Goal: Information Seeking & Learning: Learn about a topic

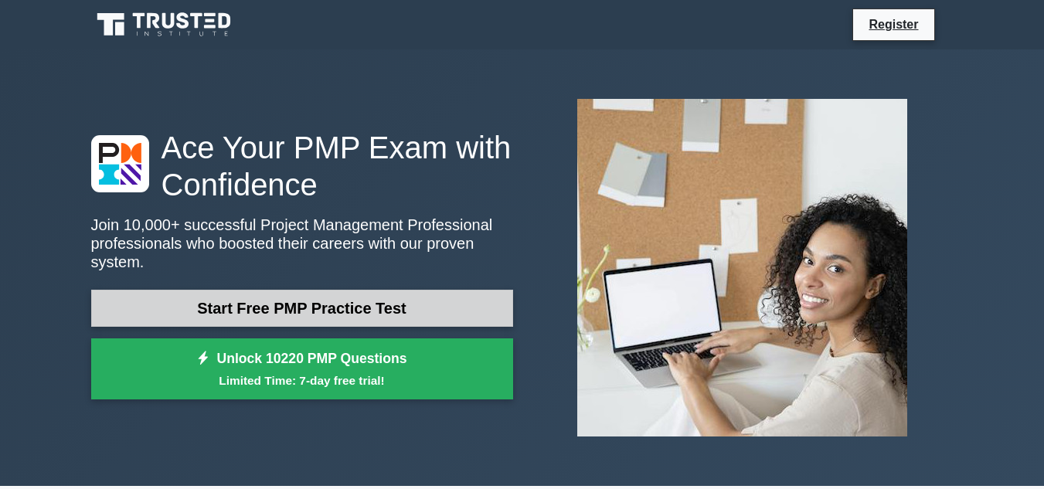
click at [330, 293] on link "Start Free PMP Practice Test" at bounding box center [302, 308] width 422 height 37
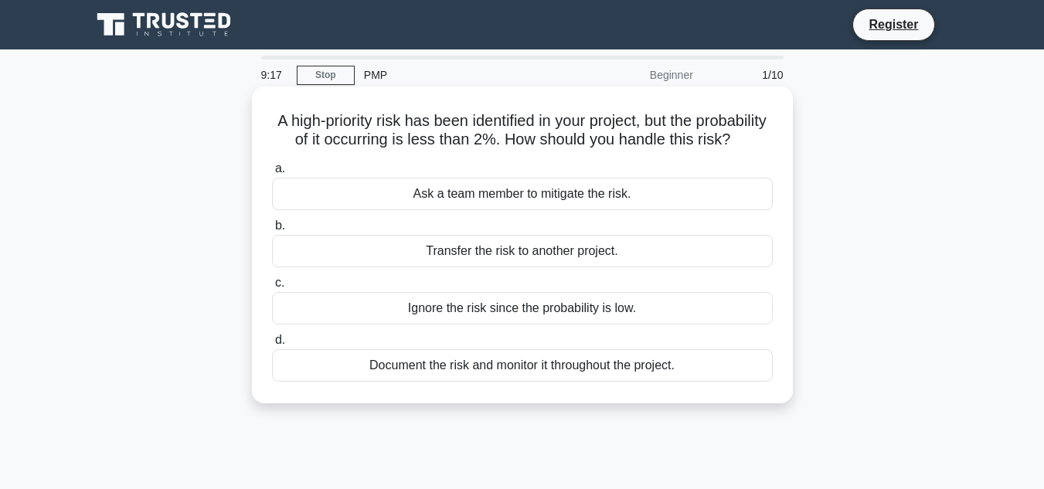
click at [563, 382] on div "Document the risk and monitor it throughout the project." at bounding box center [522, 365] width 501 height 32
click at [272, 345] on input "d. Document the risk and monitor it throughout the project." at bounding box center [272, 340] width 0 height 10
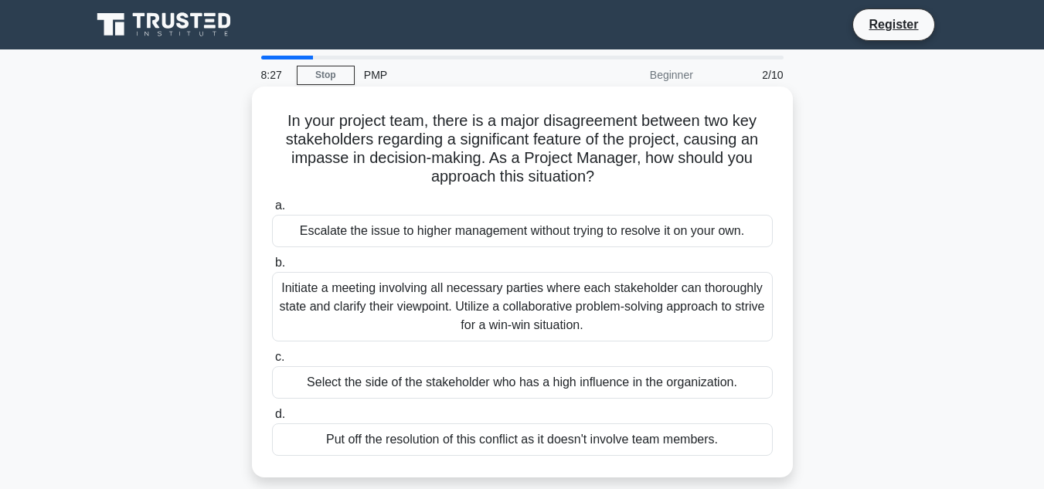
click at [522, 383] on div "Select the side of the stakeholder who has a high influence in the organization." at bounding box center [522, 382] width 501 height 32
click at [272, 362] on input "c. Select the side of the stakeholder who has a high influence in the organizat…" at bounding box center [272, 357] width 0 height 10
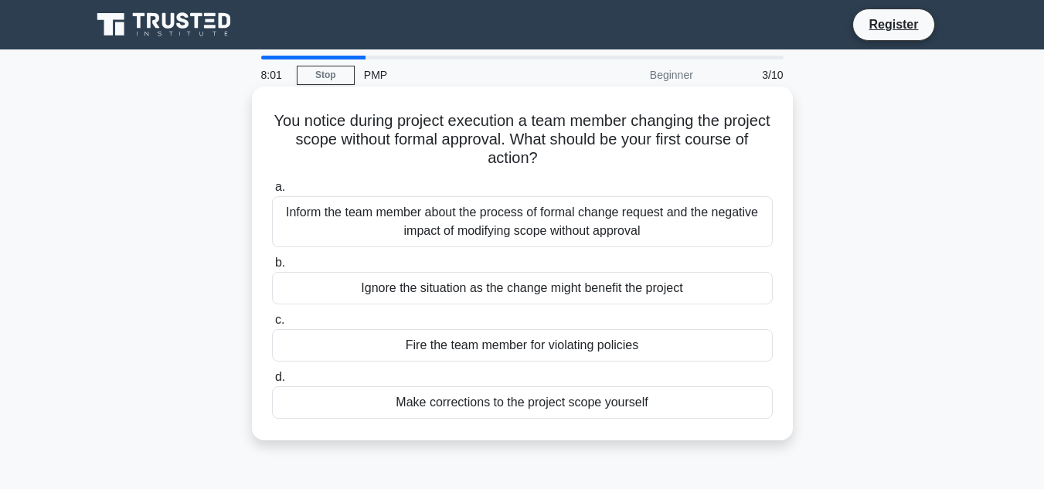
click at [530, 212] on div "Inform the team member about the process of formal change request and the negat…" at bounding box center [522, 221] width 501 height 51
click at [272, 192] on input "a. Inform the team member about the process of formal change request and the ne…" at bounding box center [272, 187] width 0 height 10
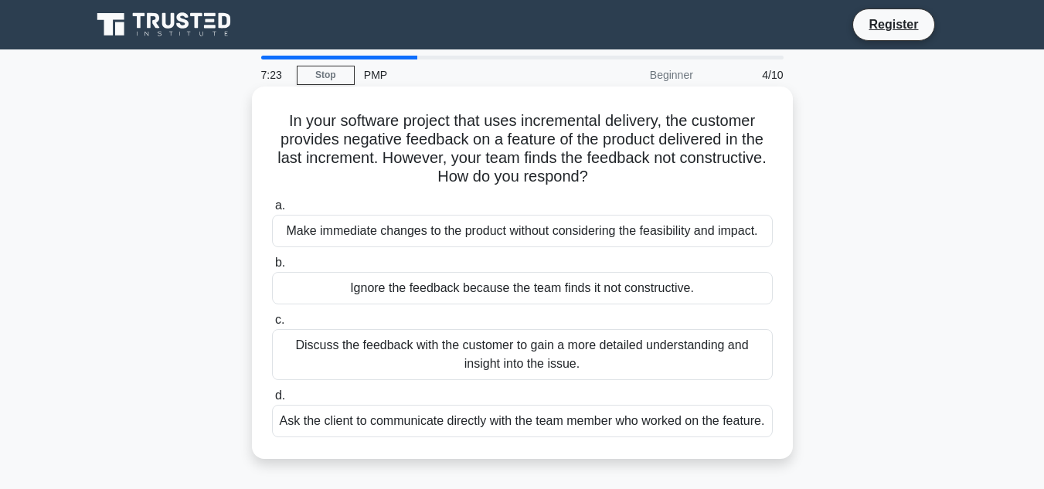
click at [531, 361] on div "Discuss the feedback with the customer to gain a more detailed understanding an…" at bounding box center [522, 354] width 501 height 51
click at [272, 325] on input "c. Discuss the feedback with the customer to gain a more detailed understanding…" at bounding box center [272, 320] width 0 height 10
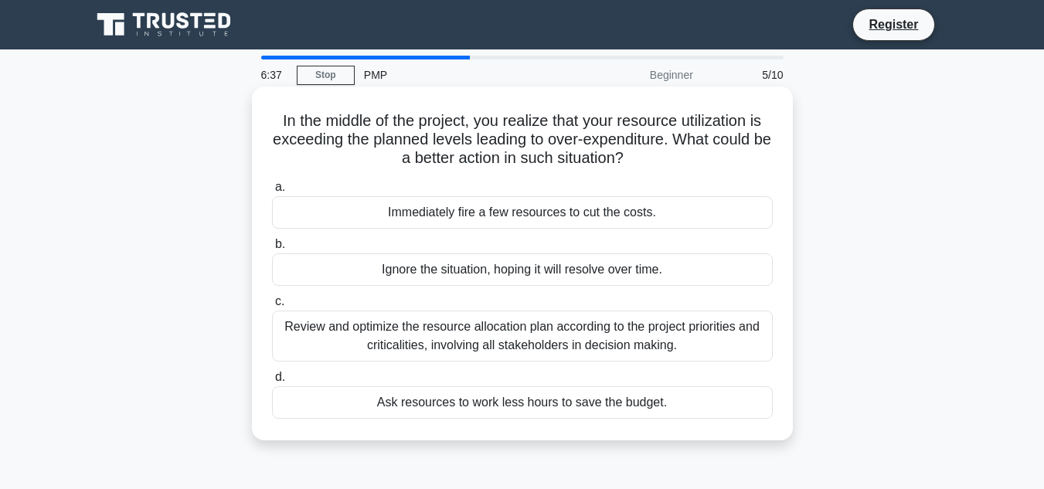
click at [535, 408] on div "Ask resources to work less hours to save the budget." at bounding box center [522, 402] width 501 height 32
click at [272, 382] on input "d. Ask resources to work less hours to save the budget." at bounding box center [272, 377] width 0 height 10
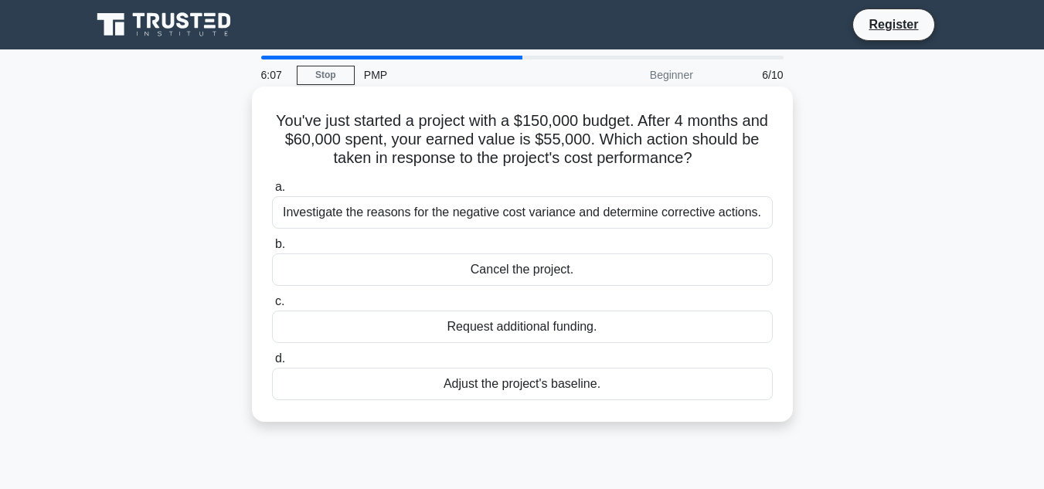
click at [521, 213] on div "Investigate the reasons for the negative cost variance and determine corrective…" at bounding box center [522, 212] width 501 height 32
click at [272, 192] on input "a. Investigate the reasons for the negative cost variance and determine correct…" at bounding box center [272, 187] width 0 height 10
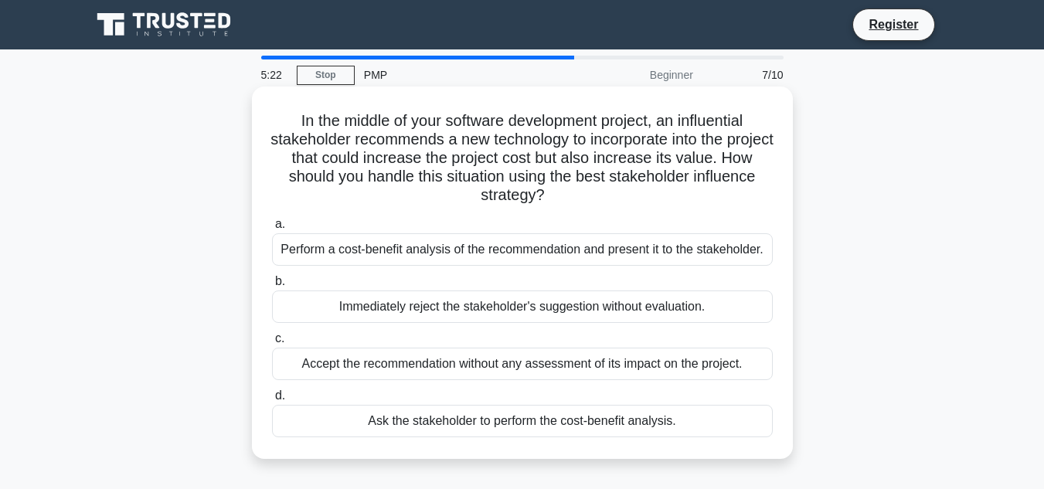
click at [618, 246] on div "Perform a cost-benefit analysis of the recommendation and present it to the sta…" at bounding box center [522, 249] width 501 height 32
click at [272, 229] on input "a. Perform a cost-benefit analysis of the recommendation and present it to the …" at bounding box center [272, 224] width 0 height 10
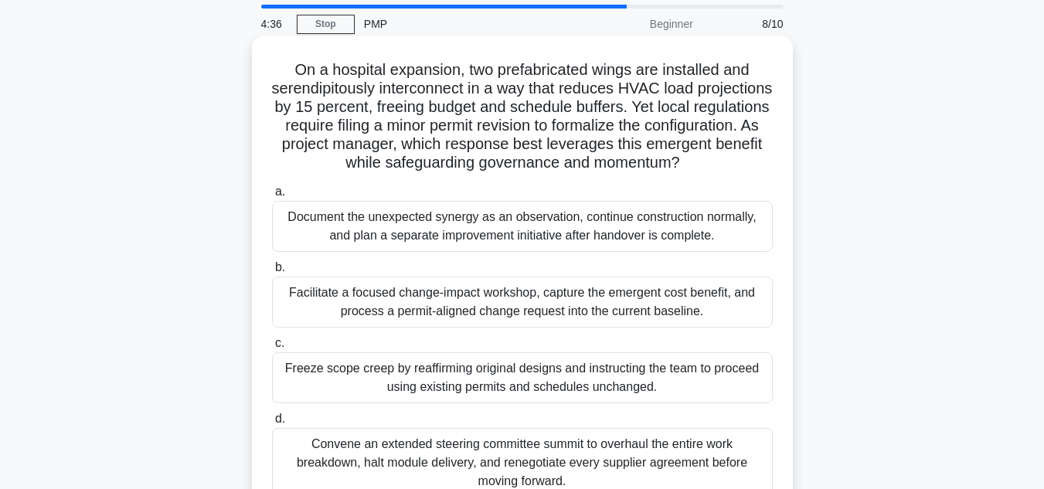
scroll to position [77, 0]
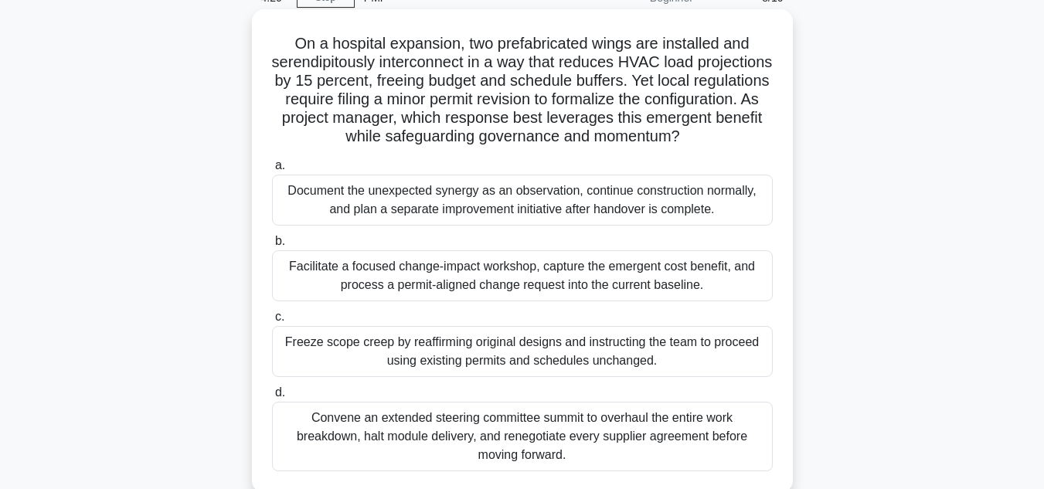
click at [557, 209] on div "Document the unexpected synergy as an observation, continue construction normal…" at bounding box center [522, 200] width 501 height 51
click at [272, 171] on input "a. Document the unexpected synergy as an observation, continue construction nor…" at bounding box center [272, 166] width 0 height 10
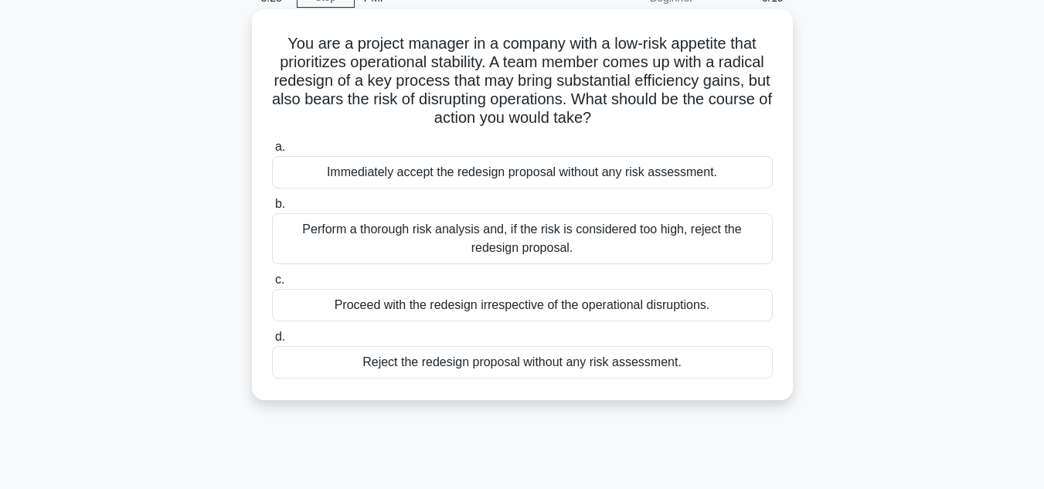
click at [546, 238] on div "Perform a thorough risk analysis and, if the risk is considered too high, rejec…" at bounding box center [522, 238] width 501 height 51
click at [272, 209] on input "b. Perform a thorough risk analysis and, if the risk is considered too high, re…" at bounding box center [272, 204] width 0 height 10
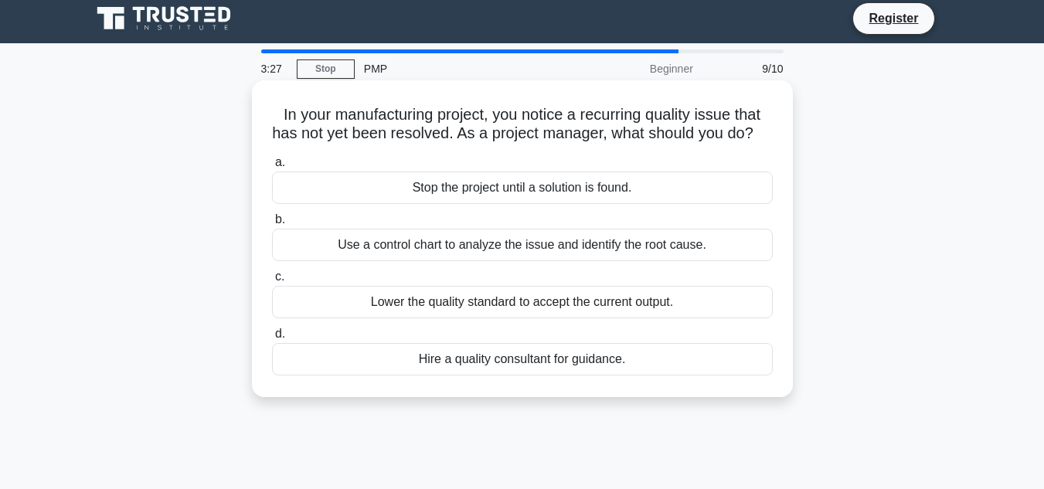
scroll to position [0, 0]
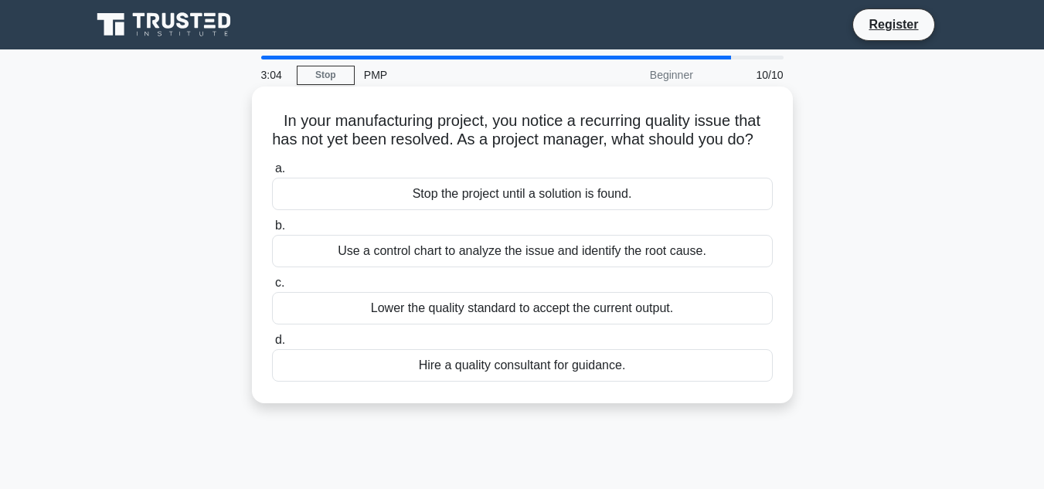
click at [516, 267] on div "Use a control chart to analyze the issue and identify the root cause." at bounding box center [522, 251] width 501 height 32
click at [272, 231] on input "b. Use a control chart to analyze the issue and identify the root cause." at bounding box center [272, 226] width 0 height 10
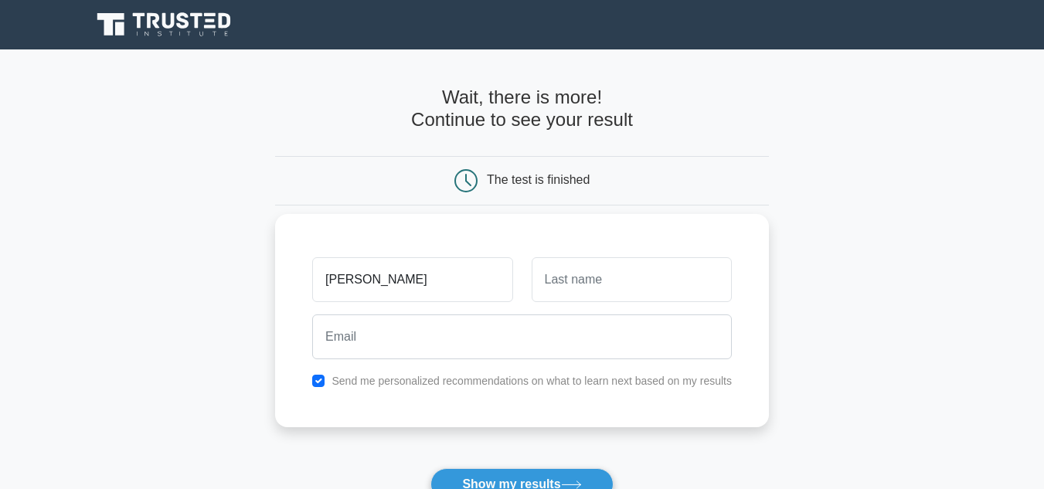
type input "[PERSON_NAME]"
click at [585, 273] on input "text" at bounding box center [631, 279] width 200 height 45
type input "Mishu"
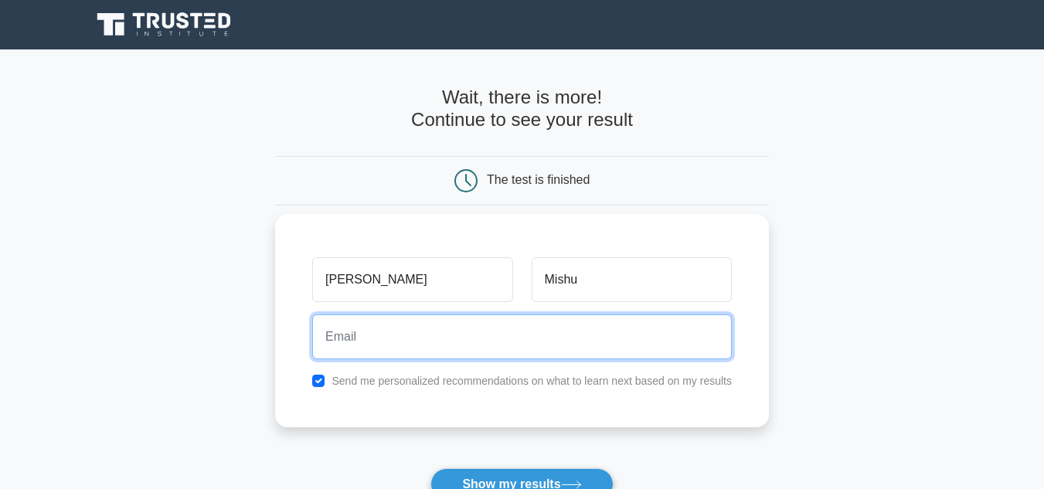
click at [419, 334] on input "email" at bounding box center [521, 336] width 419 height 45
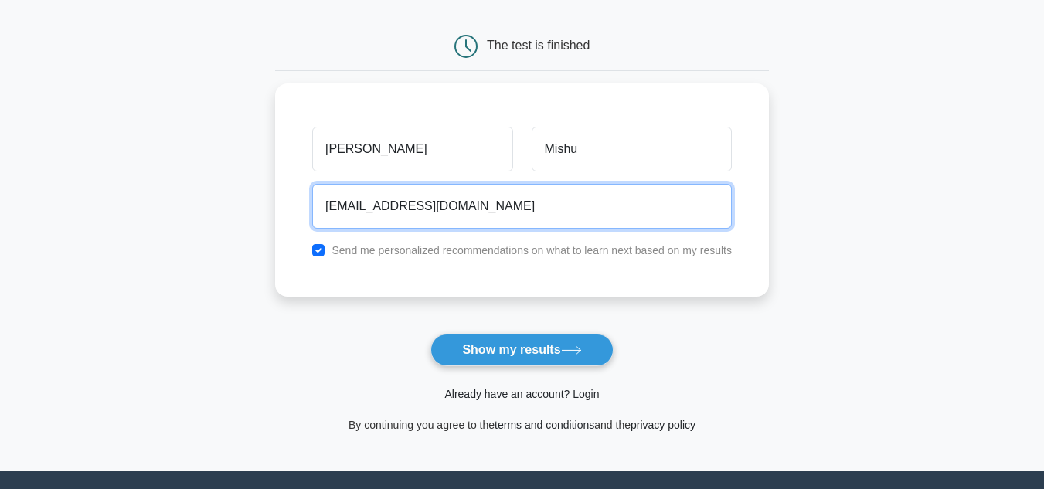
scroll to position [154, 0]
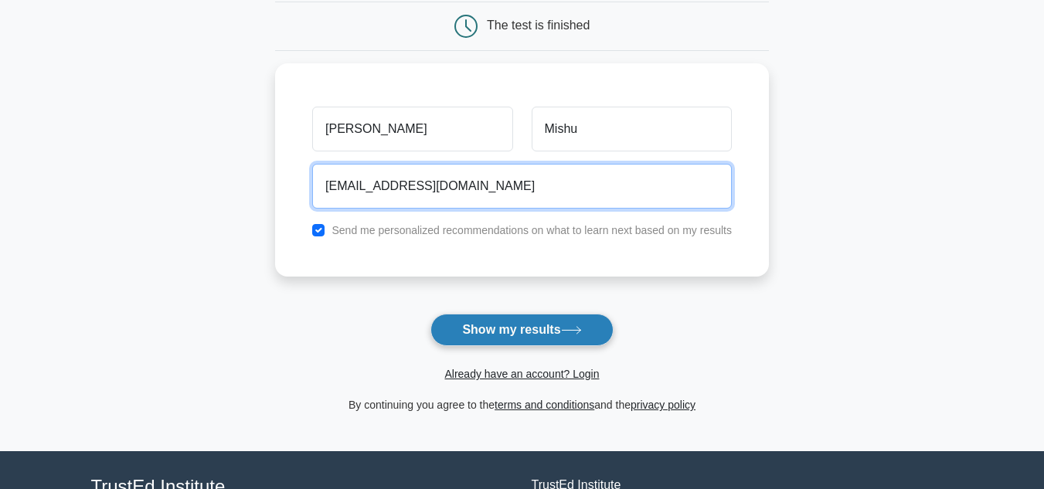
type input "naimurmishu0263@gmail.com"
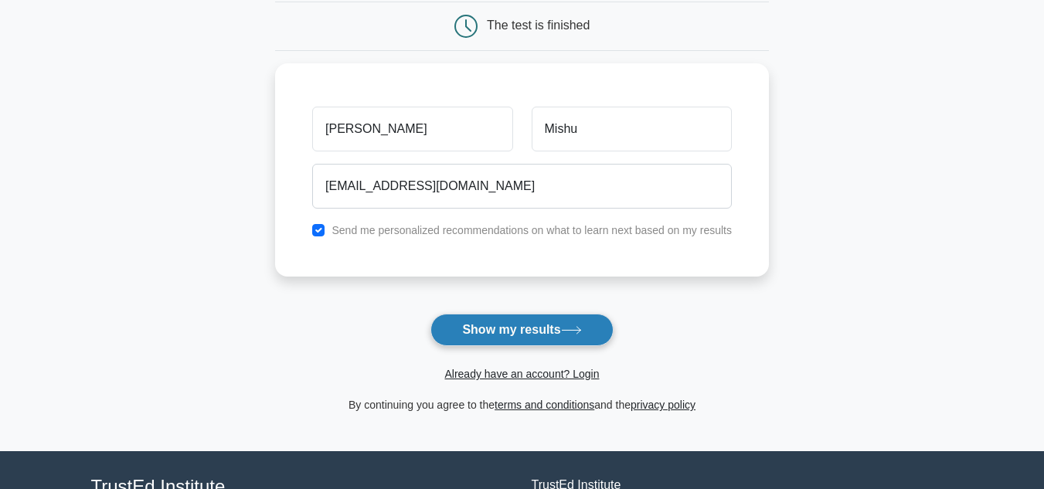
click at [482, 323] on button "Show my results" at bounding box center [521, 330] width 182 height 32
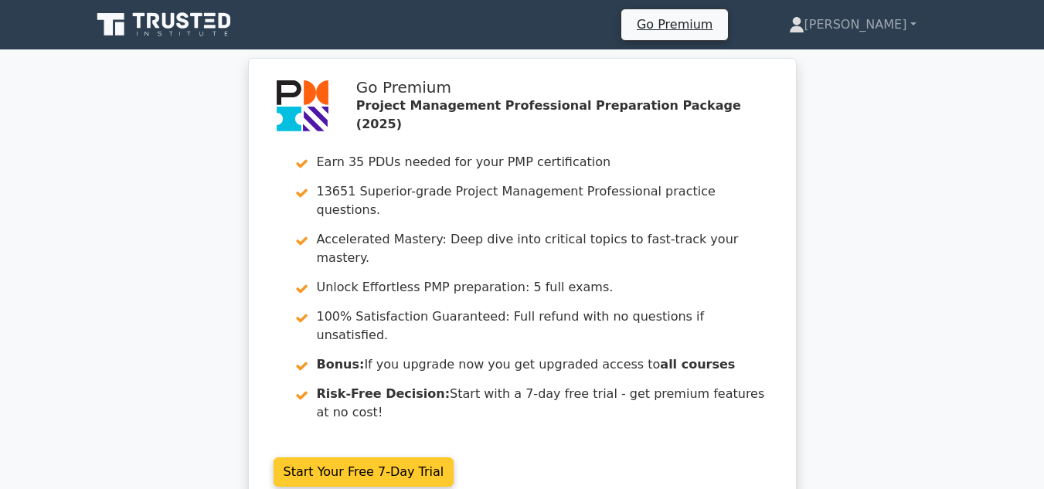
click at [348, 457] on link "Start Your Free 7-Day Trial" at bounding box center [363, 471] width 181 height 29
